Goal: Information Seeking & Learning: Learn about a topic

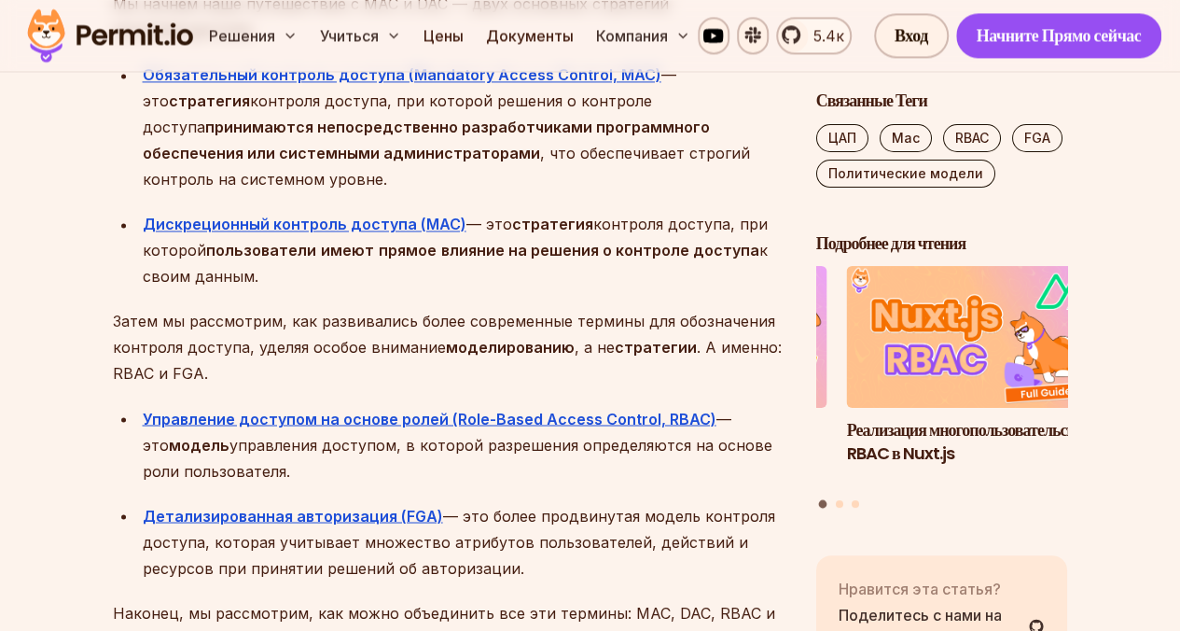
scroll to position [1384, 0]
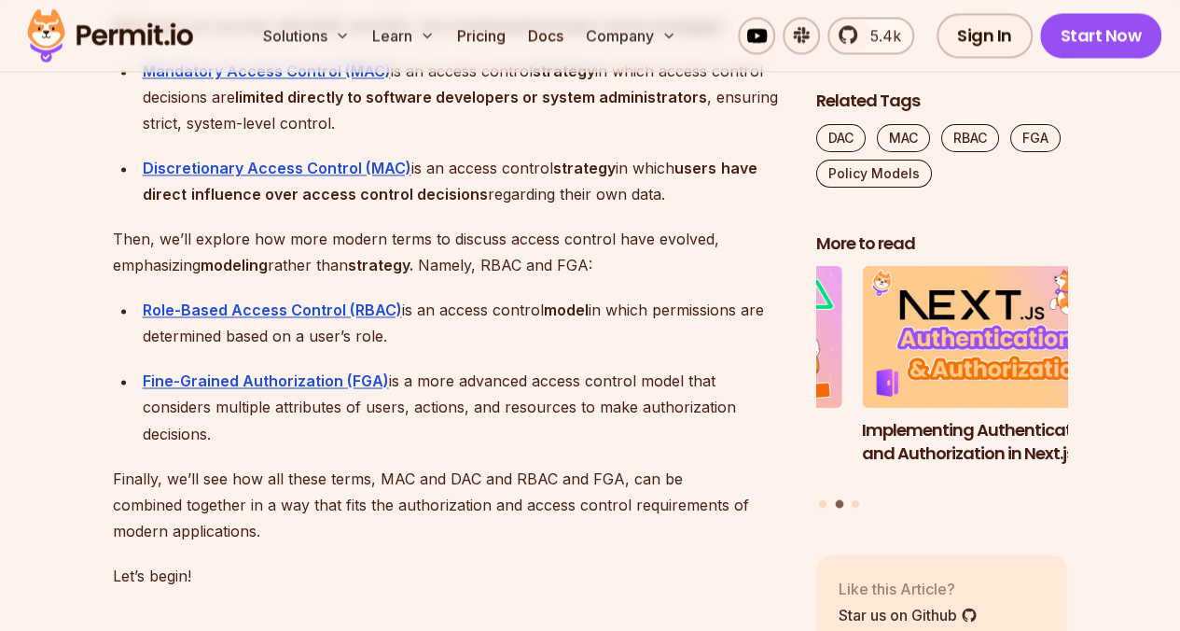
scroll to position [1399, 0]
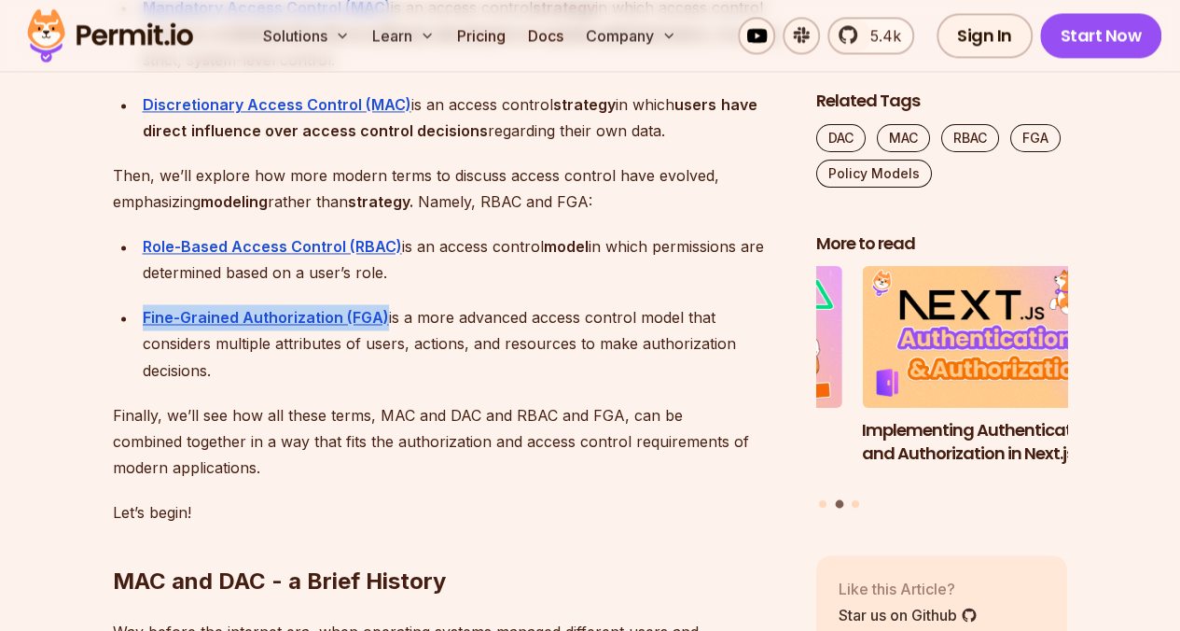
drag, startPoint x: 384, startPoint y: 320, endPoint x: 168, endPoint y: 296, distance: 217.8
click at [168, 296] on ul "Role-Based Access Control (RBAC) is an access control model in which permission…" at bounding box center [450, 307] width 674 height 149
copy ya-tr-span "Fine-Grained Authorization (FGA)"
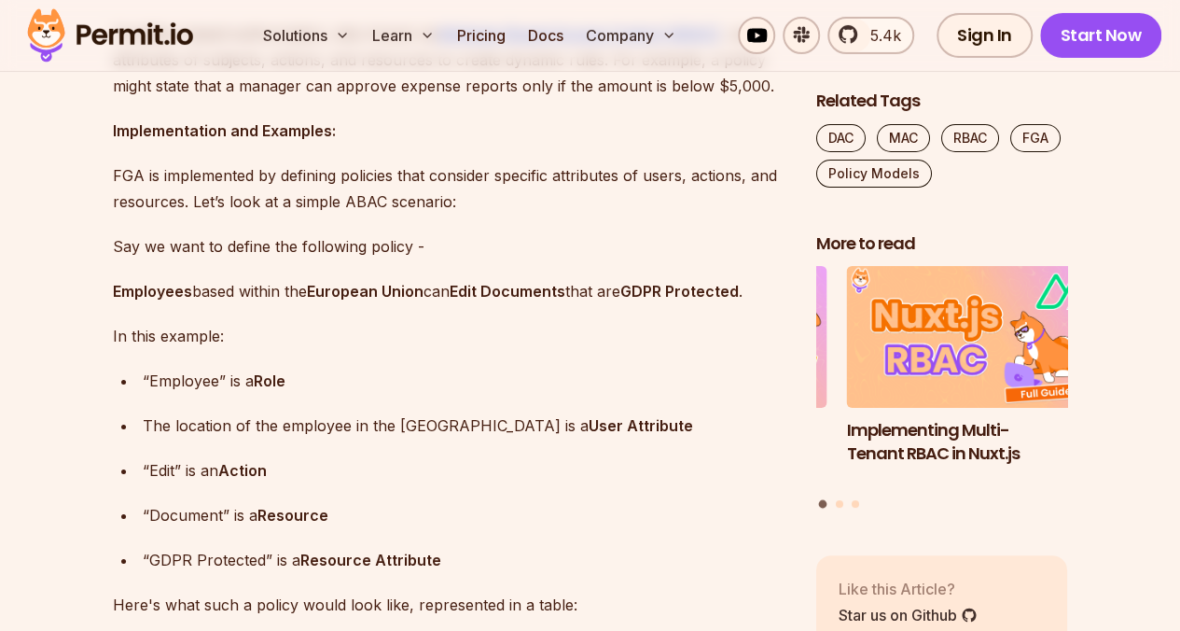
scroll to position [6859, 0]
